Goal: Task Accomplishment & Management: Use online tool/utility

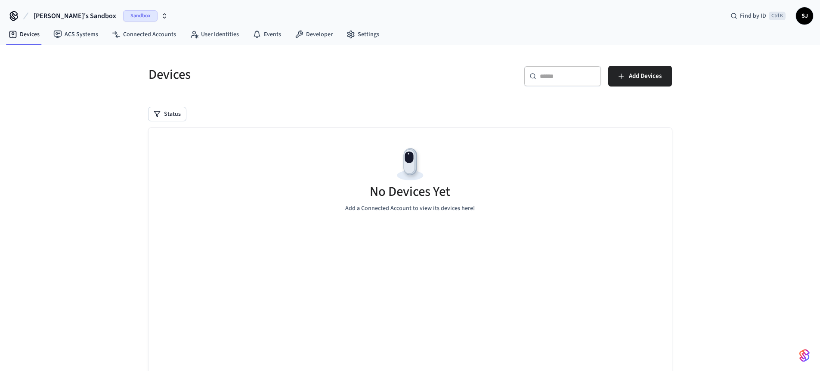
click at [66, 15] on span "[PERSON_NAME]'s Sandbox" at bounding box center [75, 16] width 83 height 10
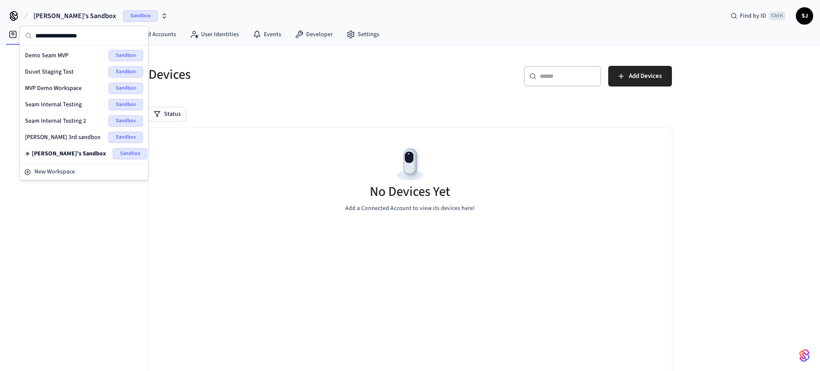
click at [35, 119] on span "Seam Internal Testing 2" at bounding box center [55, 121] width 61 height 9
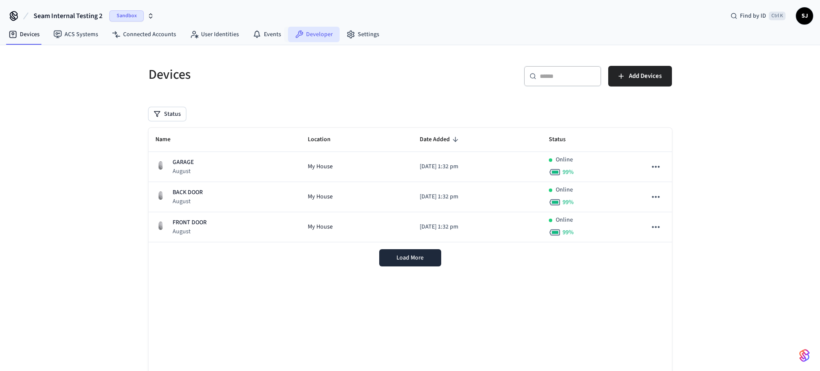
click at [317, 37] on link "Developer" at bounding box center [314, 34] width 52 height 15
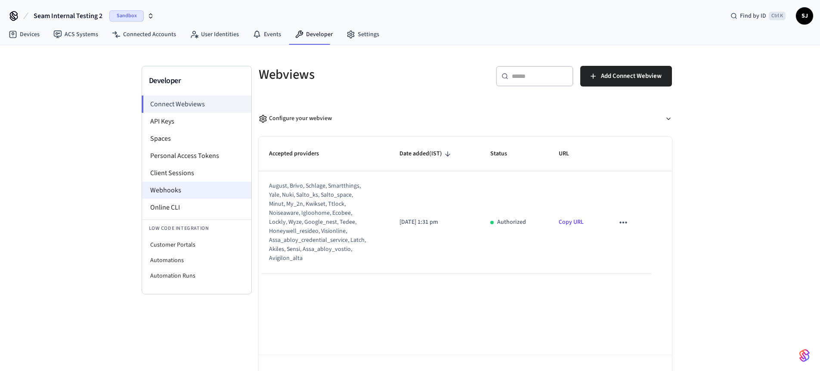
click at [182, 192] on li "Webhooks" at bounding box center [196, 190] width 109 height 17
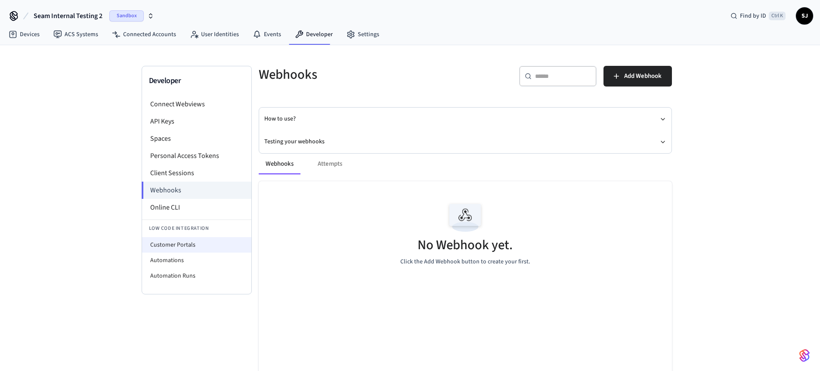
click at [171, 240] on li "Customer Portals" at bounding box center [196, 244] width 109 height 15
select select "**********"
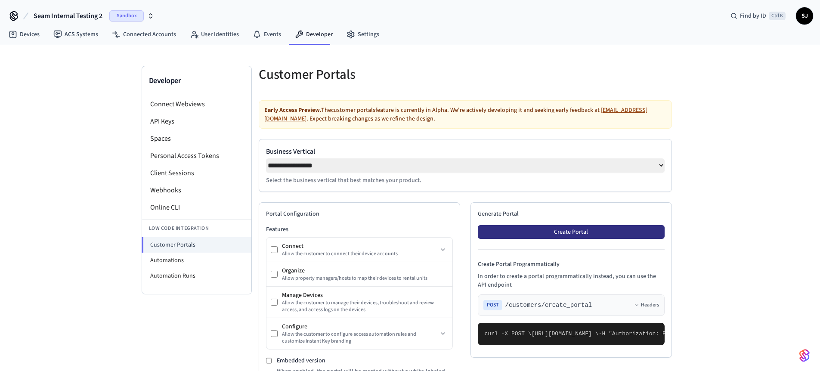
click at [535, 229] on button "Create Portal" at bounding box center [571, 232] width 187 height 14
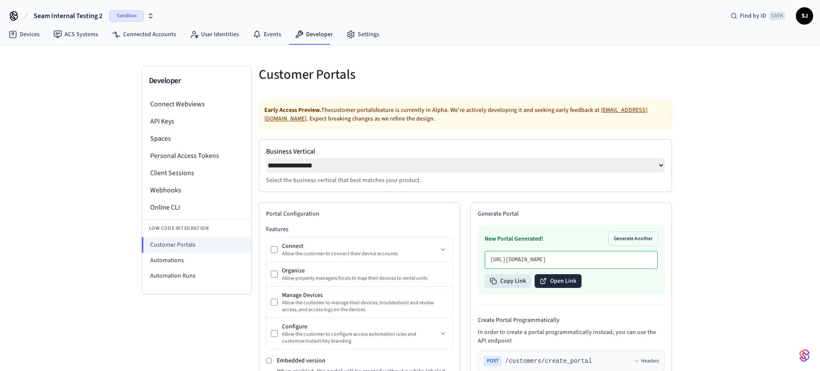
click at [560, 288] on button "Open Link" at bounding box center [558, 281] width 47 height 14
